Goal: Find specific page/section: Find specific page/section

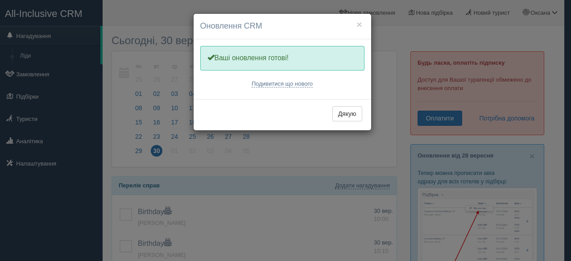
click at [31, 121] on div "× Оновлення CRM Одну хвилинку, оновлюємо Вашу CRM Ваші оновлення готові! Подиви…" at bounding box center [285, 130] width 571 height 261
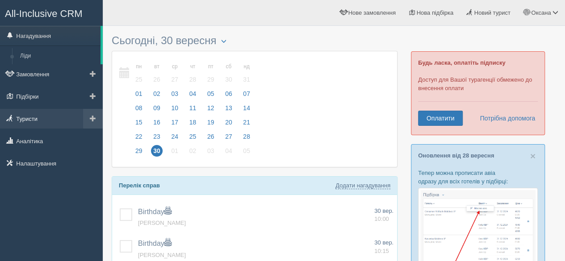
click at [31, 120] on link "Туристи" at bounding box center [51, 119] width 103 height 20
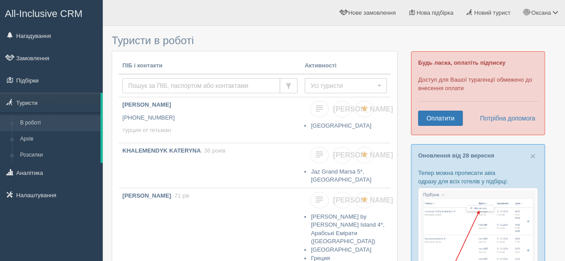
click at [148, 85] on input "text" at bounding box center [201, 85] width 158 height 15
type input "[PERSON_NAME]"
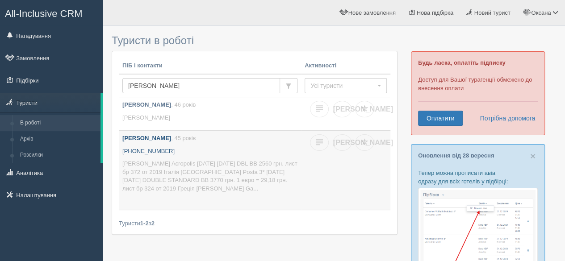
click at [172, 175] on p "[PERSON_NAME] Acropolis [DATE] [DATE] DBL BB 2560 грн. лист бр 372 от 2019 Італ…" at bounding box center [209, 176] width 175 height 33
